Goal: Transaction & Acquisition: Subscribe to service/newsletter

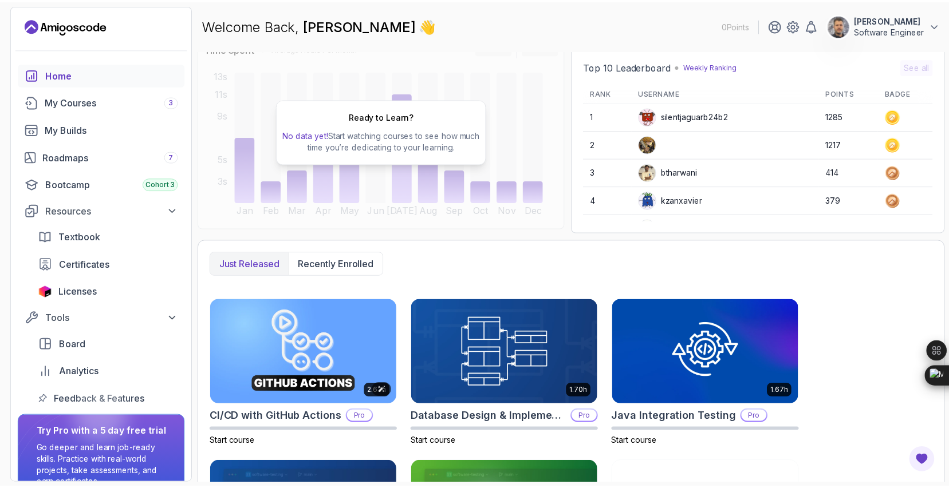
scroll to position [290, 0]
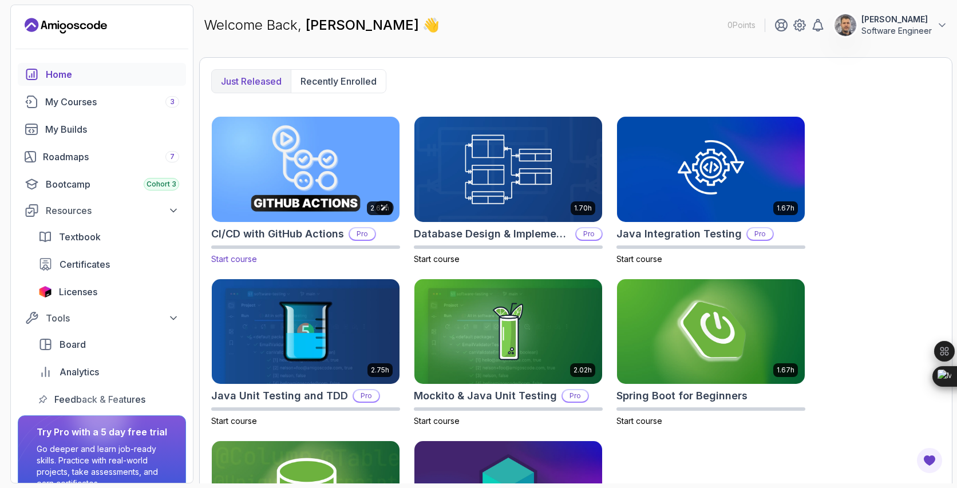
click at [301, 155] on img at bounding box center [305, 169] width 197 height 111
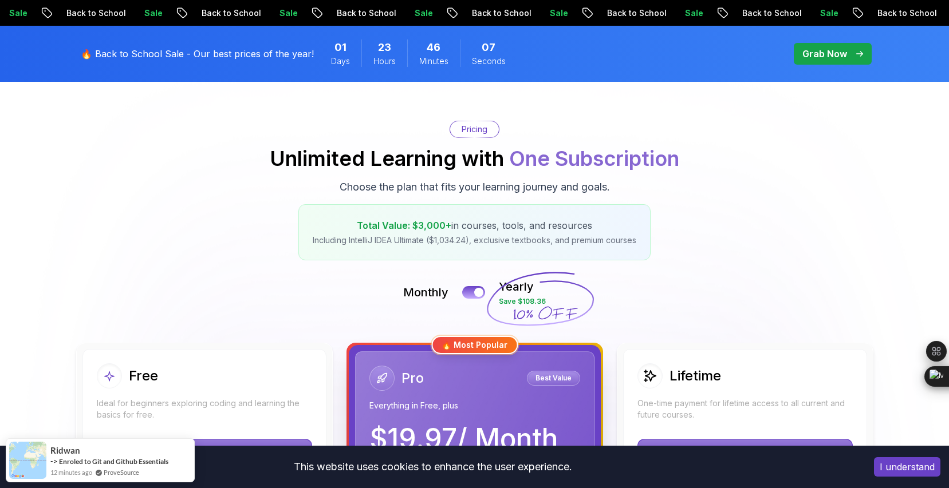
scroll to position [101, 0]
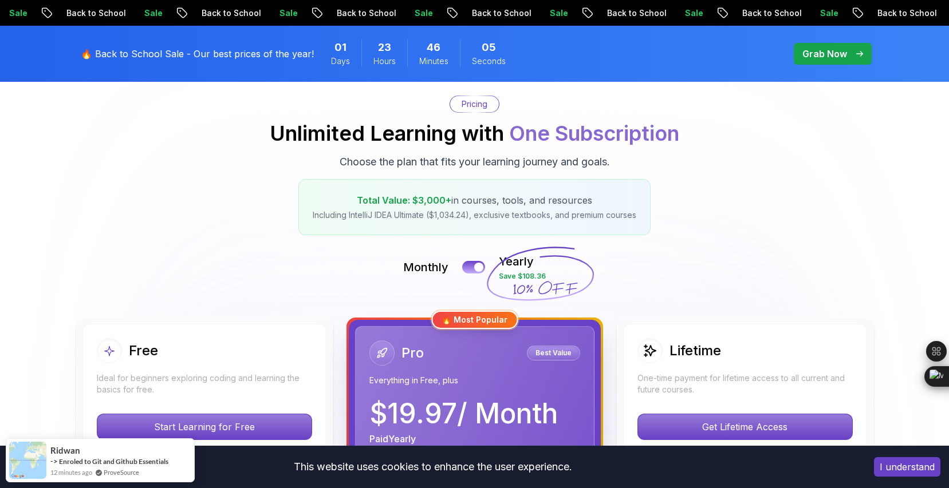
click at [585, 136] on span "One Subscription" at bounding box center [594, 133] width 170 height 25
click at [156, 178] on div "Pricing Unlimited Learning with One Subscription Choose the plan that fits your…" at bounding box center [475, 166] width 802 height 140
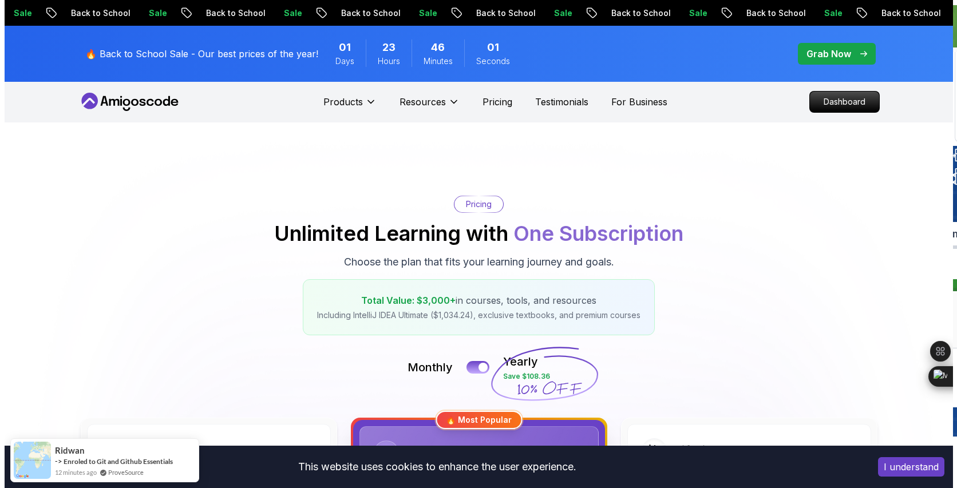
scroll to position [0, 0]
